Goal: Task Accomplishment & Management: Use online tool/utility

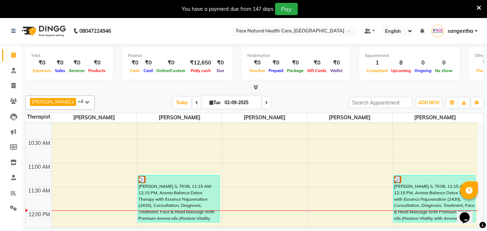
scroll to position [95, 0]
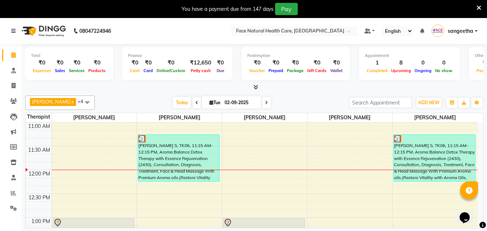
click at [432, 147] on div "[PERSON_NAME] S, TK06, 11:15 AM-12:15 PM, Aroma Balance Detox Therapy with Esse…" at bounding box center [434, 158] width 81 height 46
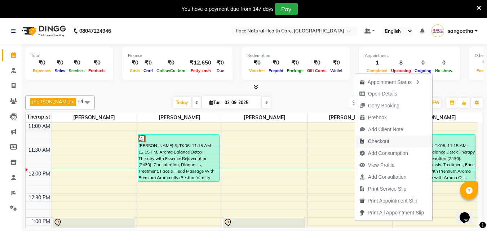
click at [390, 146] on span "Checkout" at bounding box center [374, 142] width 39 height 12
select select "5675"
select select "service"
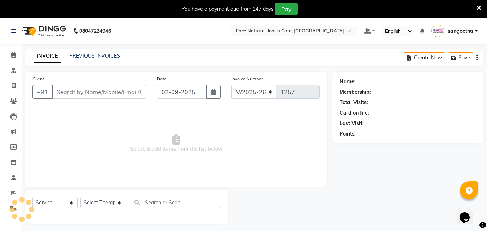
type input "9952665894"
select select "50221"
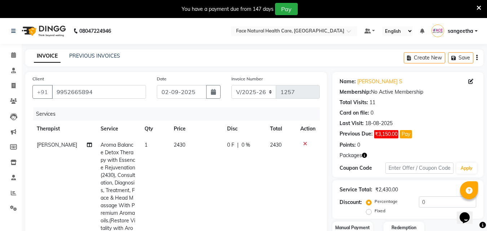
click at [180, 147] on span "2430" at bounding box center [180, 145] width 12 height 6
select select "50221"
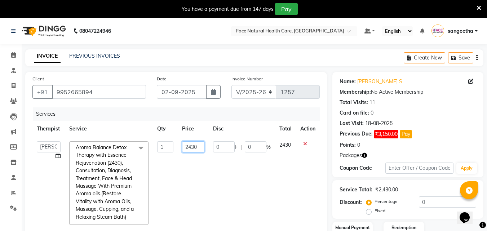
click at [202, 144] on input "2430" at bounding box center [193, 146] width 22 height 11
type input "2025"
click at [232, 190] on td "0 F | 0 %" at bounding box center [242, 183] width 66 height 92
select select "50221"
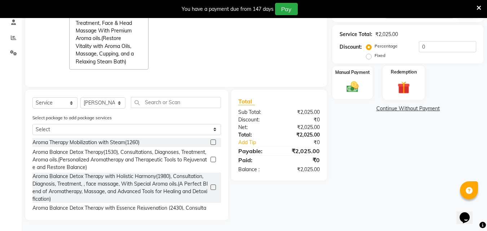
click at [414, 80] on div "Redemption" at bounding box center [404, 83] width 42 height 34
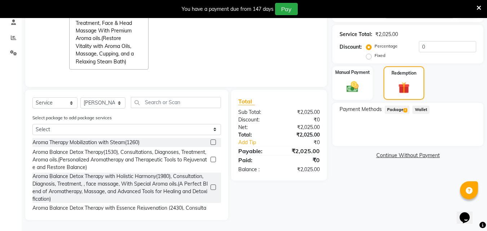
click at [397, 108] on span "Package 2" at bounding box center [397, 110] width 25 height 8
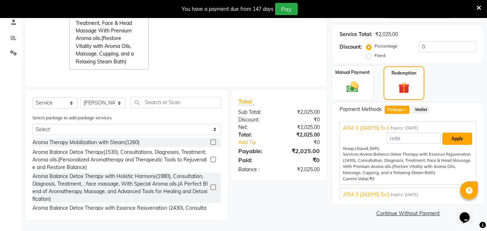
click at [457, 135] on button "Apply" at bounding box center [457, 139] width 30 height 12
type input "337.57"
type input "16.67"
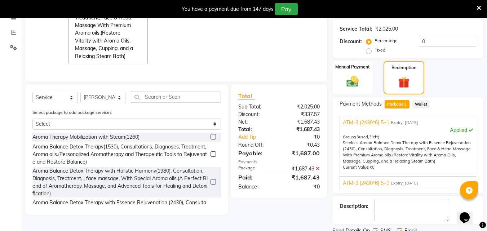
scroll to position [62, 0]
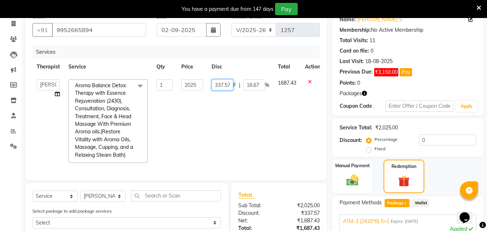
click at [225, 86] on input "337.57" at bounding box center [223, 84] width 22 height 11
type input "3"
type input "0"
click at [272, 131] on tr "[PERSON_NAME] [PERSON_NAME] [PERSON_NAME] M [PERSON_NAME] [PERSON_NAME] [PERSON…" at bounding box center [178, 121] width 292 height 92
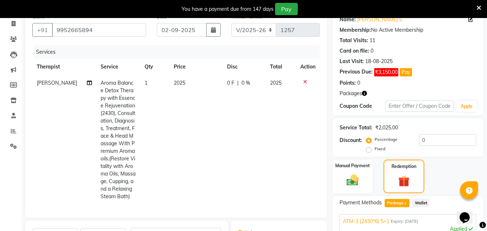
scroll to position [198, 0]
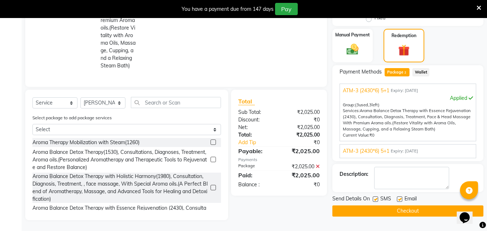
click at [376, 196] on label at bounding box center [375, 198] width 5 height 5
click at [376, 197] on input "checkbox" at bounding box center [375, 199] width 5 height 5
checkbox input "false"
click at [399, 196] on label at bounding box center [399, 198] width 5 height 5
click at [399, 197] on input "checkbox" at bounding box center [399, 199] width 5 height 5
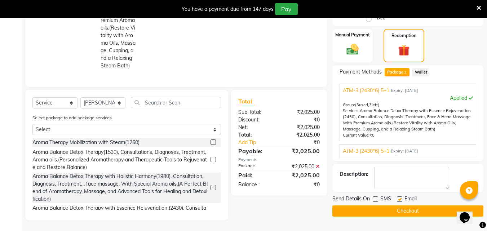
checkbox input "false"
click at [391, 209] on button "Checkout" at bounding box center [407, 210] width 151 height 11
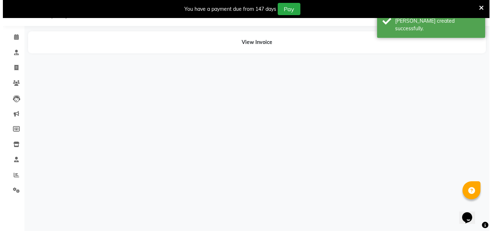
scroll to position [18, 0]
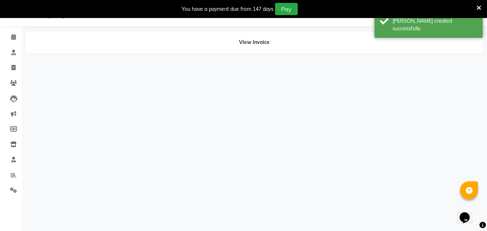
select select "50221"
select select "65164"
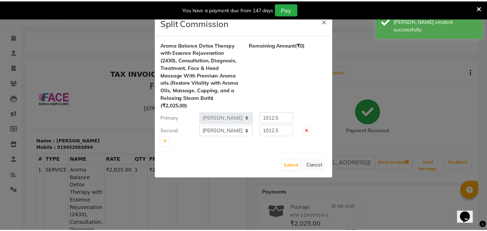
scroll to position [0, 0]
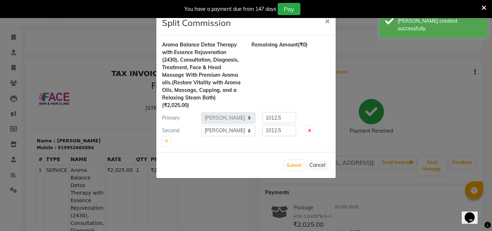
click at [13, 32] on ngb-modal-window "Split Commission × Aroma Balance Detox Therapy with Essence Rejuvenation (2430)…" at bounding box center [246, 115] width 492 height 231
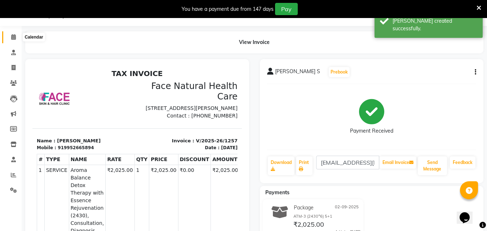
click at [14, 36] on icon at bounding box center [13, 36] width 5 height 5
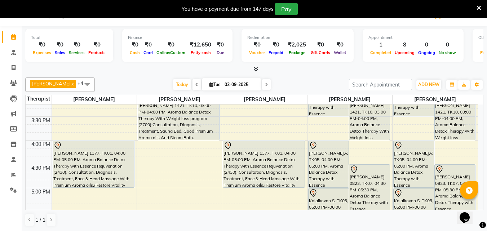
scroll to position [295, 0]
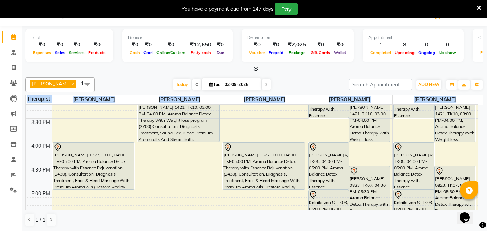
drag, startPoint x: 483, startPoint y: 179, endPoint x: 480, endPoint y: 159, distance: 20.1
click at [480, 159] on div "Total ₹0 Expenses ₹0 Sales ₹0 Services ₹0 Products Finance ₹0 Cash ₹0 Card ₹0 O…" at bounding box center [254, 128] width 465 height 205
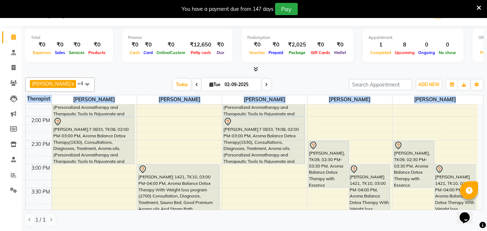
scroll to position [203, 0]
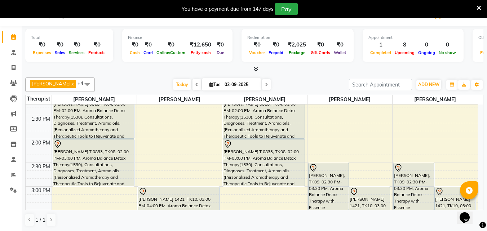
click at [337, 83] on div "[DATE] [DATE]" at bounding box center [221, 84] width 247 height 11
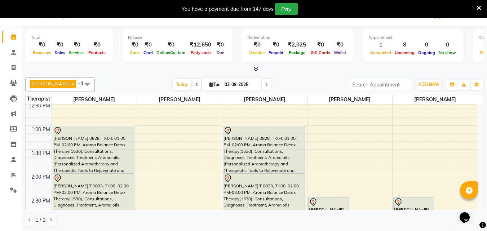
scroll to position [182, 0]
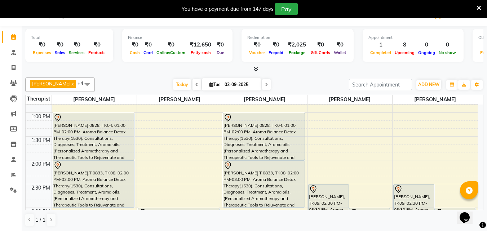
click at [479, 7] on icon at bounding box center [478, 8] width 5 height 6
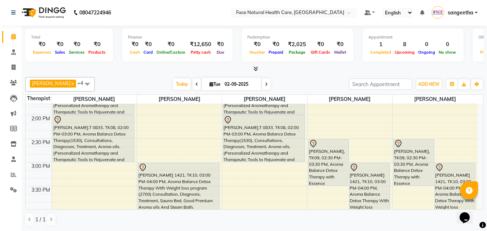
scroll to position [229, 0]
